Goal: Find specific page/section: Find specific page/section

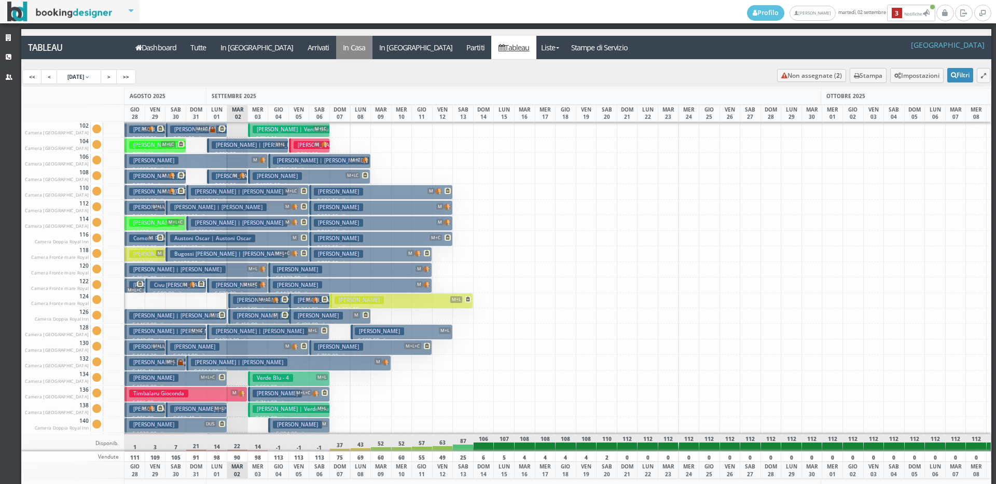
scroll to position [486, 0]
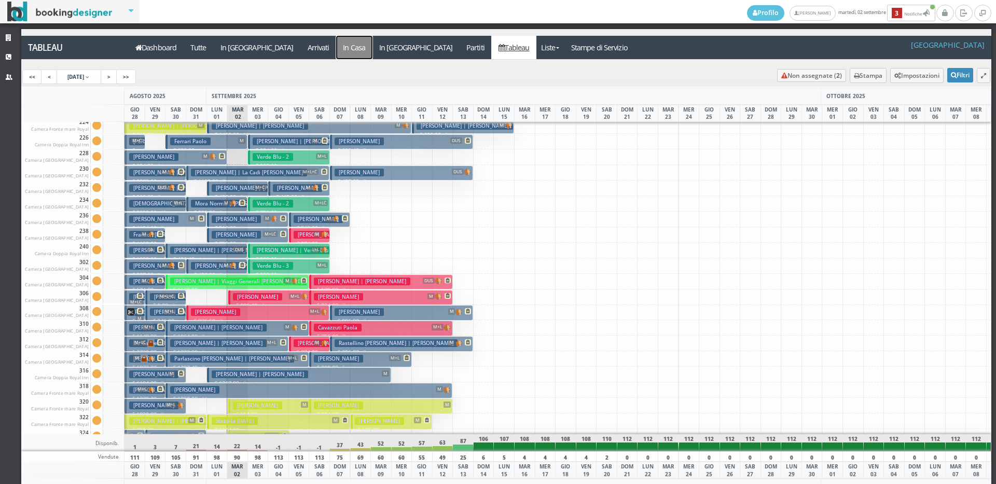
click at [336, 39] on a=pms-instay-reservations"] "In Casa" at bounding box center [354, 47] width 36 height 23
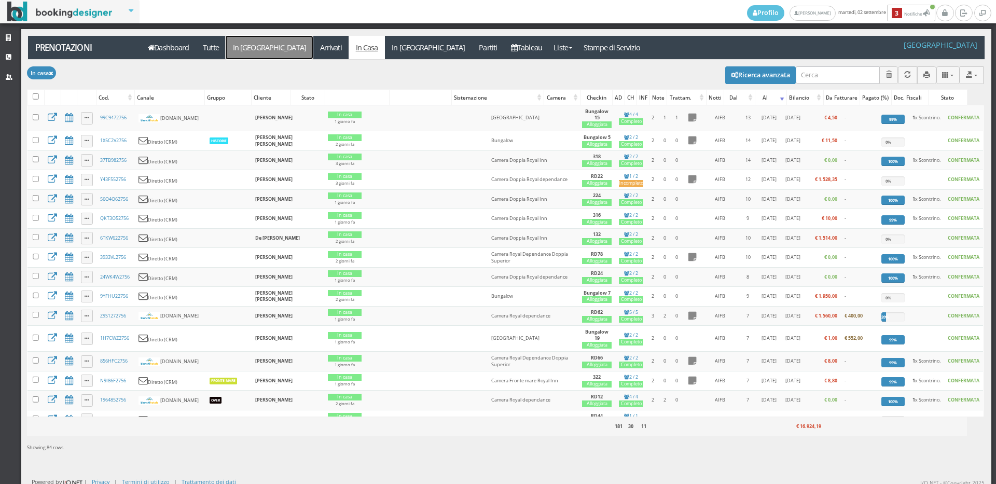
click at [258, 48] on link "In [GEOGRAPHIC_DATA]" at bounding box center [269, 47] width 87 height 23
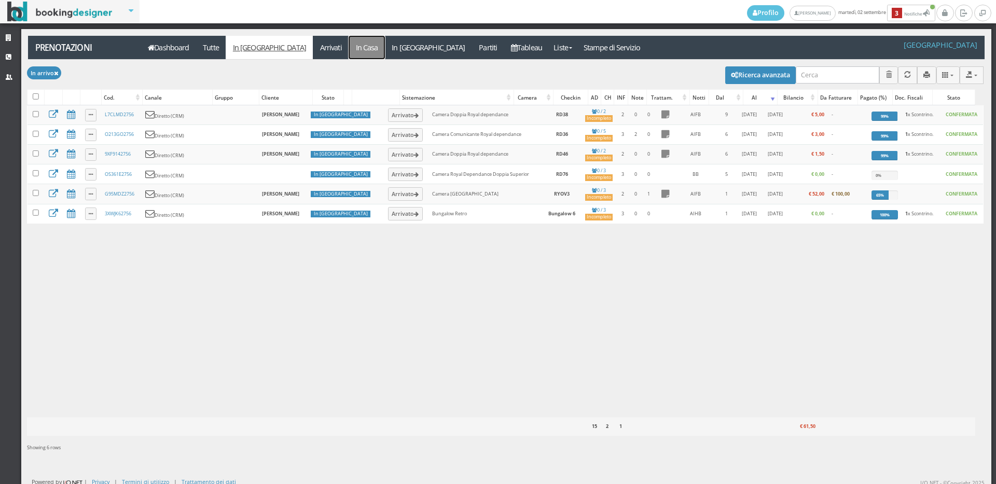
click at [349, 48] on link "In Casa" at bounding box center [367, 47] width 36 height 23
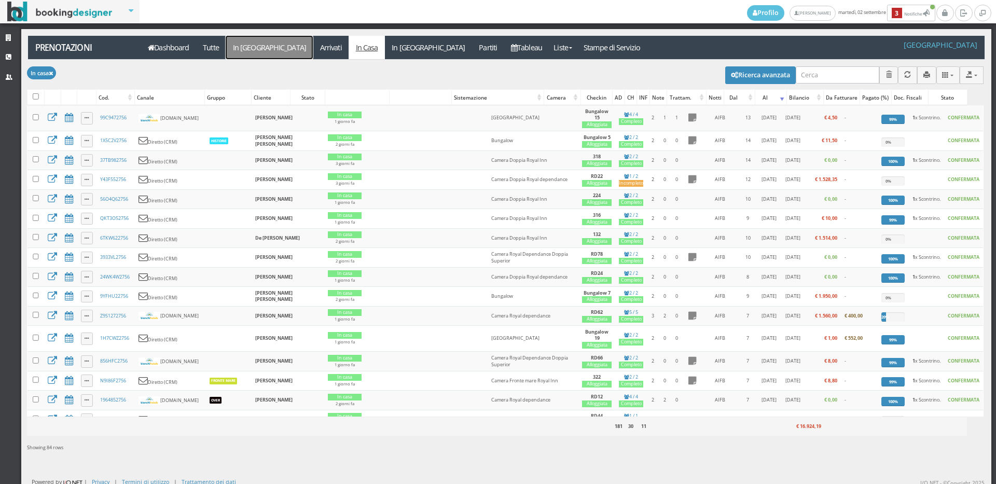
click at [238, 47] on link "In [GEOGRAPHIC_DATA]" at bounding box center [269, 47] width 87 height 23
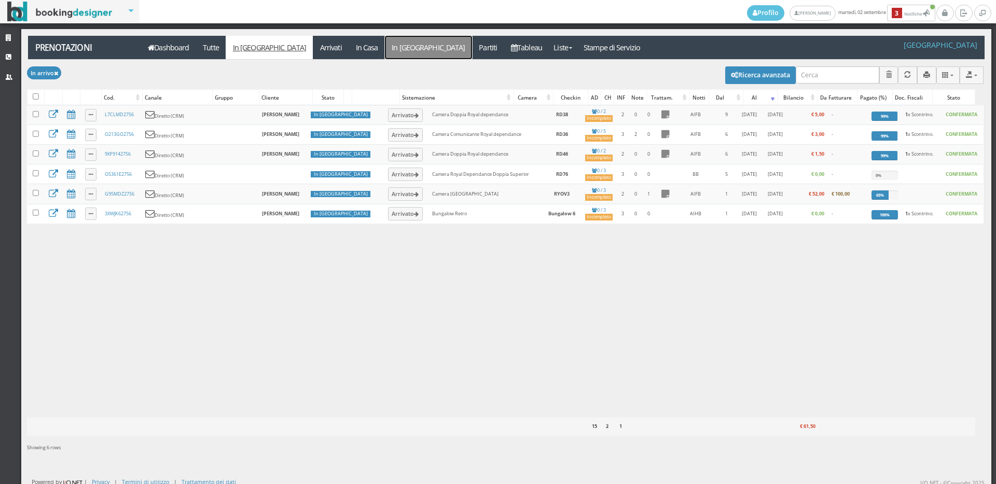
click at [385, 45] on link "In [GEOGRAPHIC_DATA]" at bounding box center [428, 47] width 87 height 23
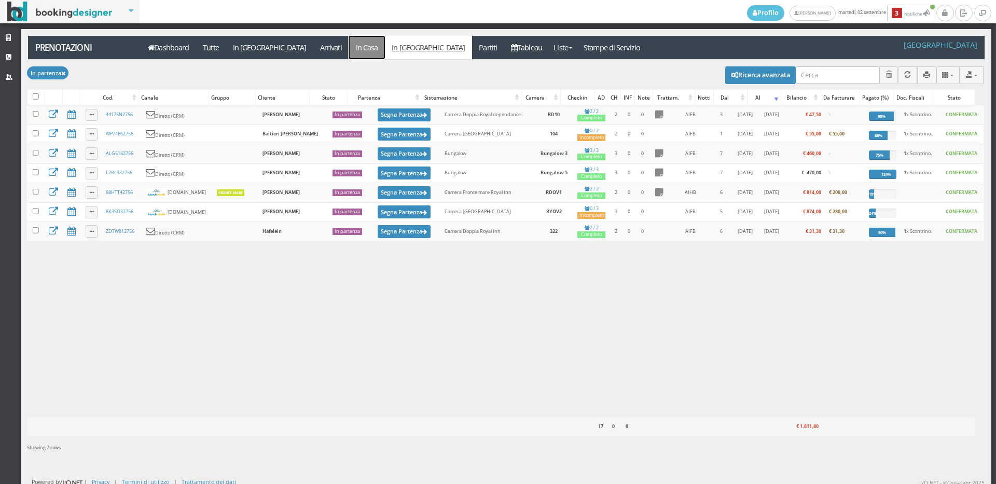
click at [349, 49] on link "In Casa" at bounding box center [367, 47] width 36 height 23
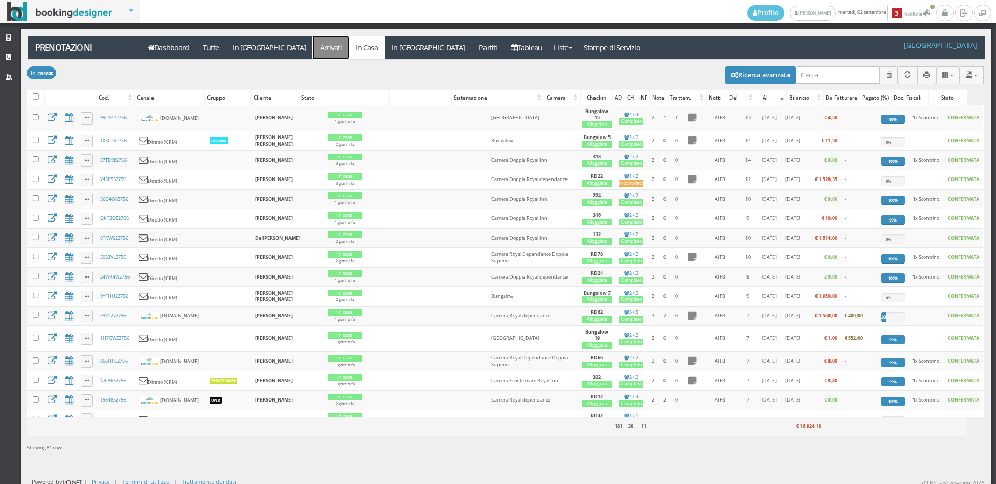
click at [313, 46] on link "Arrivati" at bounding box center [331, 47] width 36 height 23
